Goal: Information Seeking & Learning: Learn about a topic

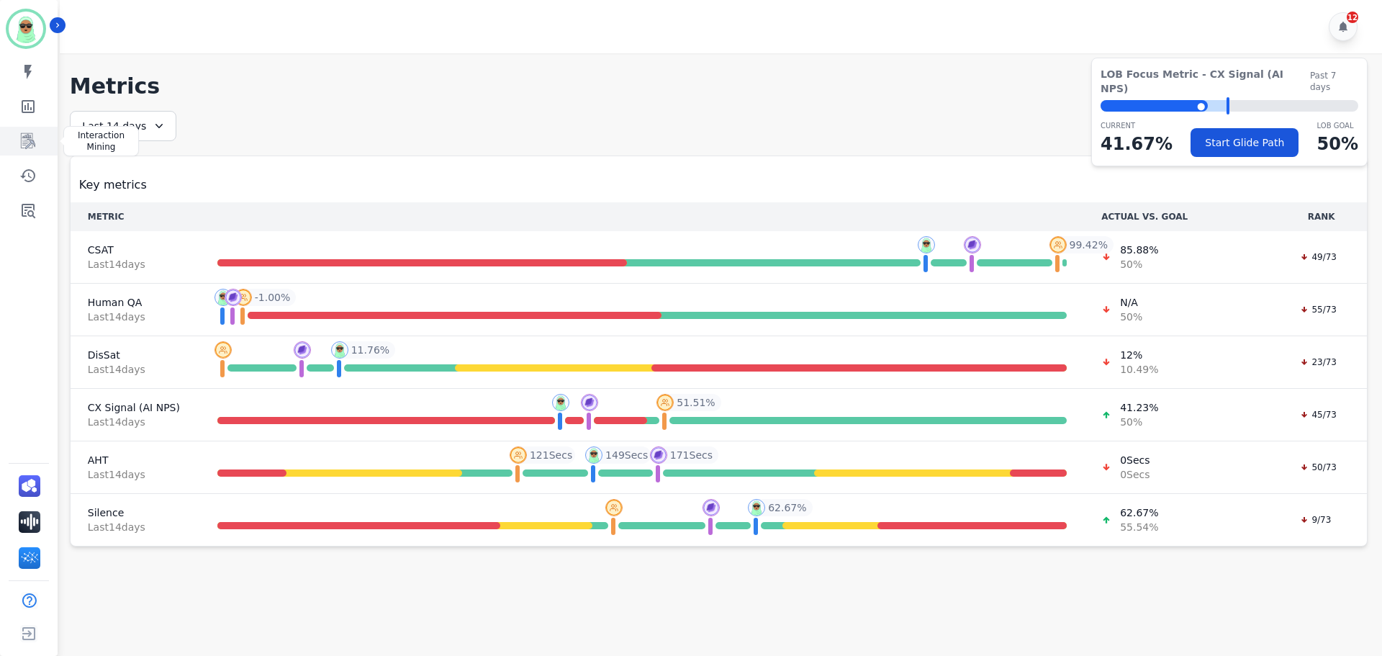
click at [35, 128] on link "Sidebar" at bounding box center [29, 141] width 55 height 29
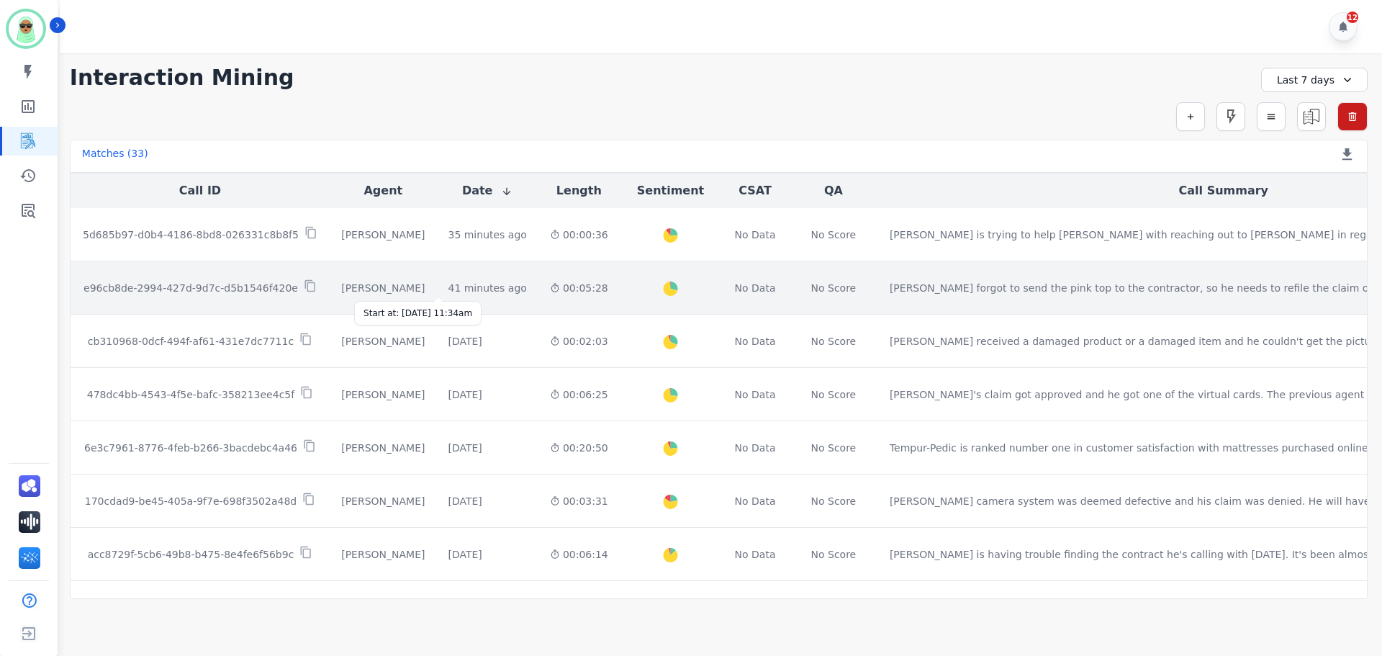
click at [470, 285] on div "41 minutes ago" at bounding box center [487, 288] width 78 height 14
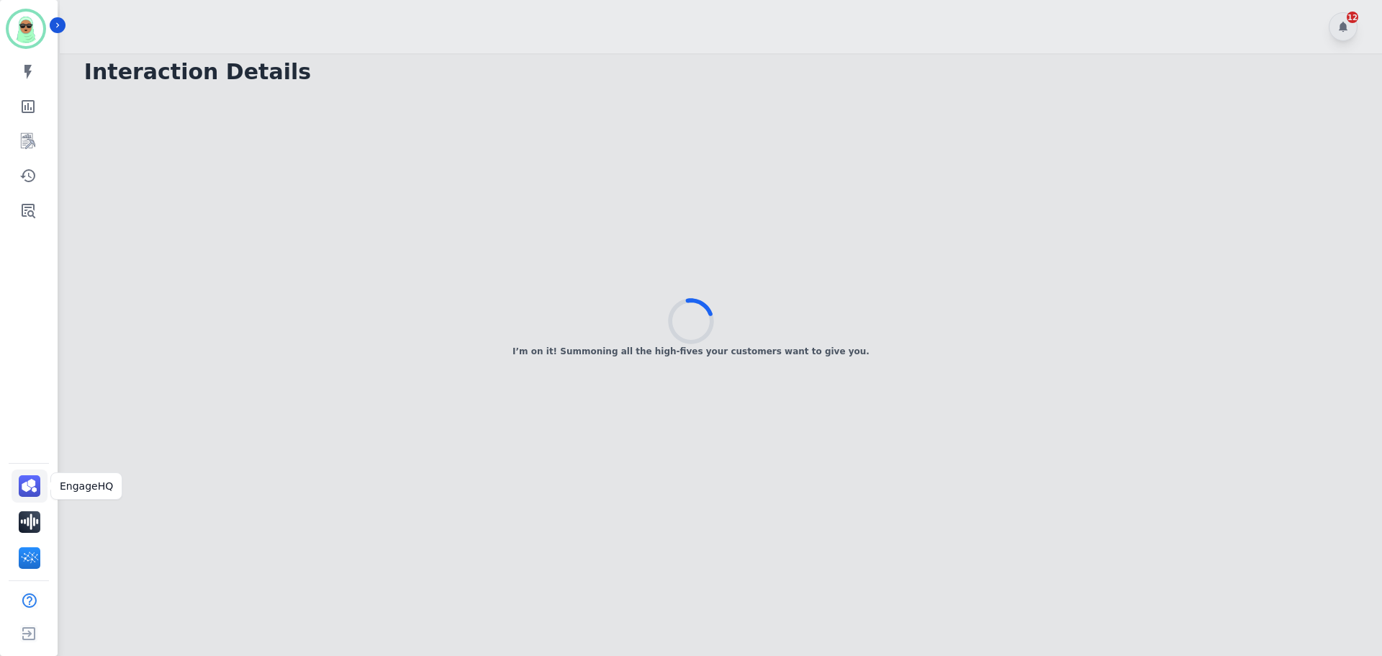
click at [19, 491] on img "Sidebar" at bounding box center [30, 486] width 22 height 22
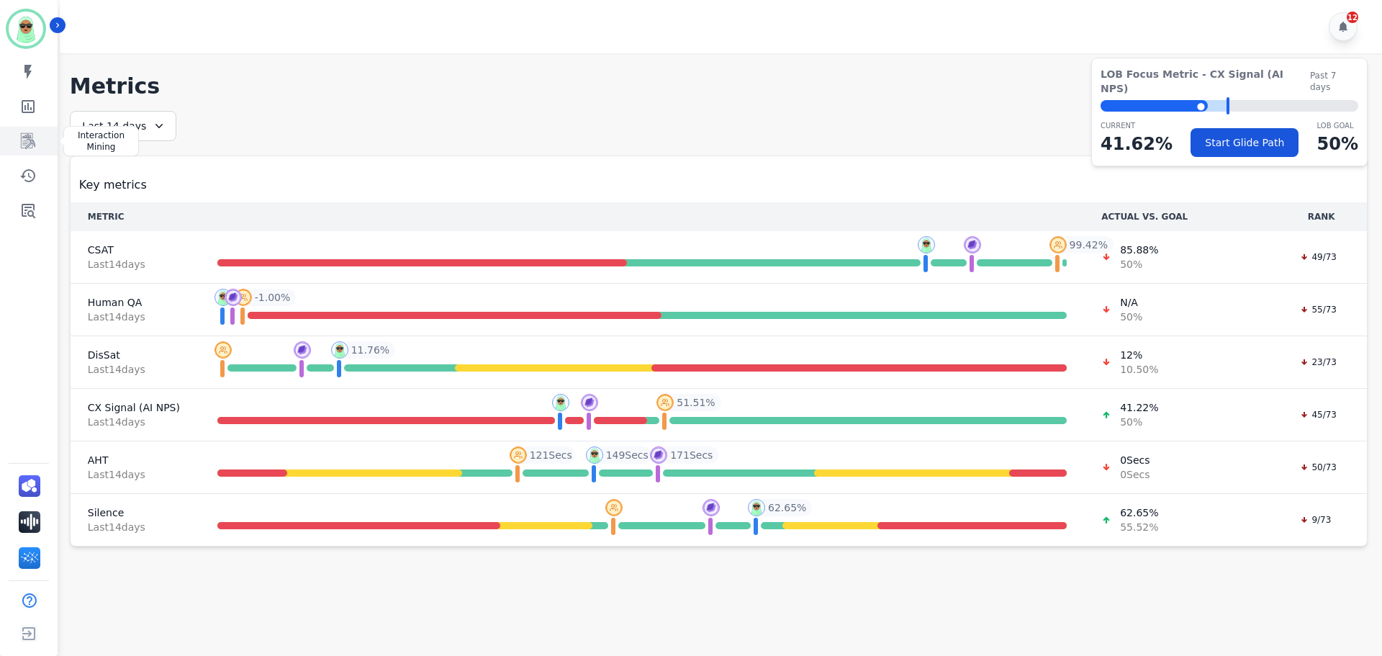
click at [37, 147] on link "Sidebar" at bounding box center [29, 141] width 55 height 29
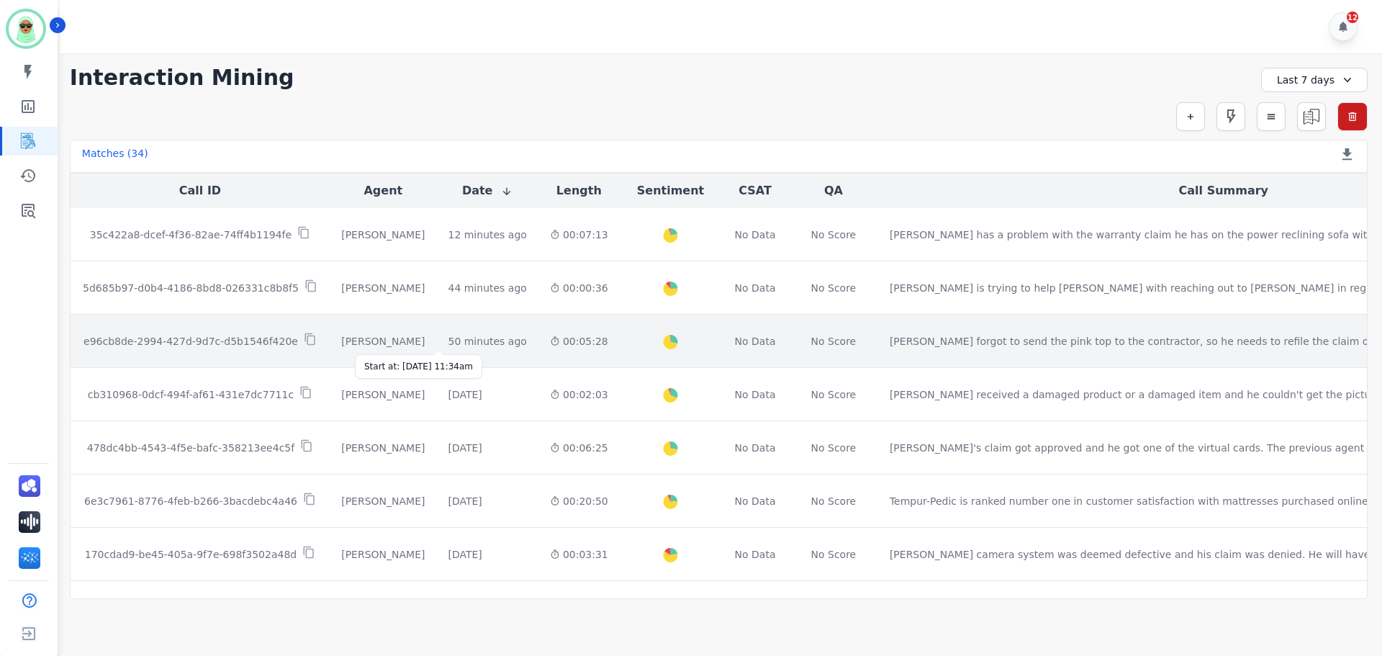
click at [460, 337] on div "50 minutes ago" at bounding box center [487, 341] width 78 height 14
